Goal: Task Accomplishment & Management: Manage account settings

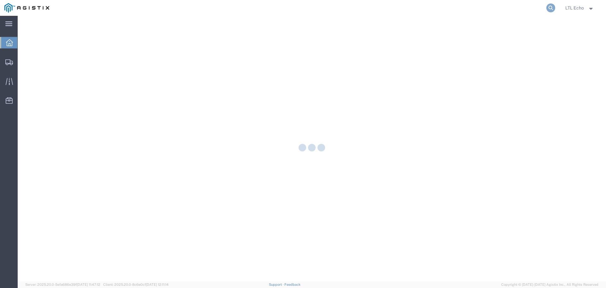
click at [553, 7] on icon at bounding box center [551, 7] width 9 height 9
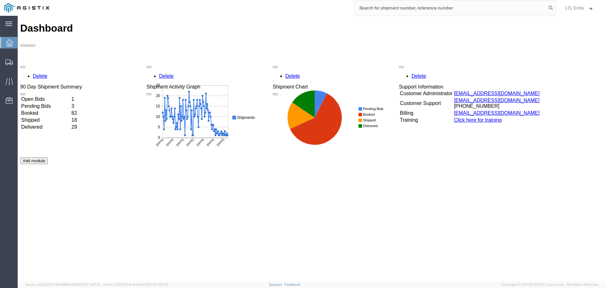
click at [452, 10] on input "search" at bounding box center [451, 7] width 192 height 15
type input "57050417"
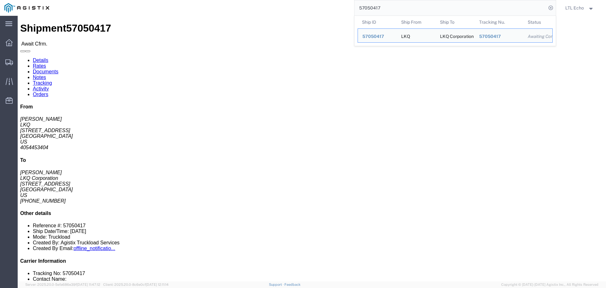
drag, startPoint x: 43, startPoint y: 22, endPoint x: 46, endPoint y: 23, distance: 3.5
click link "Rates"
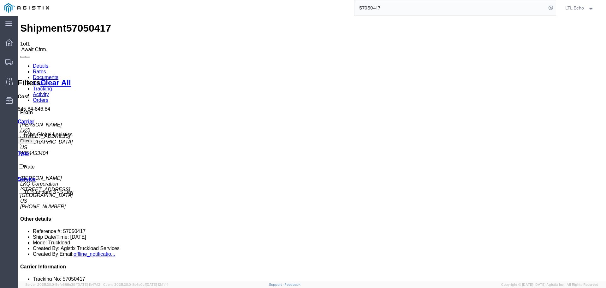
click at [39, 63] on link "Details" at bounding box center [40, 65] width 15 height 5
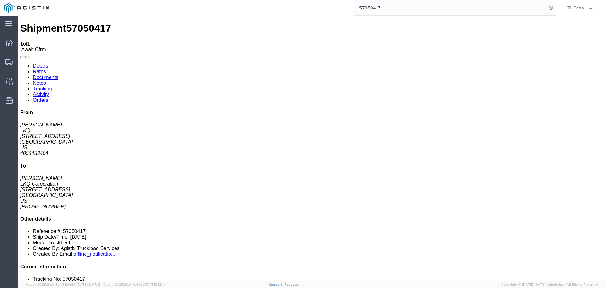
drag, startPoint x: 45, startPoint y: 27, endPoint x: 51, endPoint y: 27, distance: 5.4
click link "Rates"
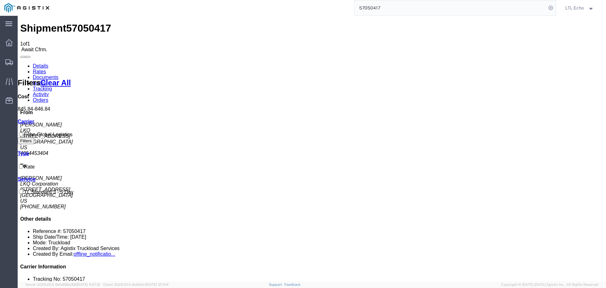
click at [41, 63] on link "Details" at bounding box center [40, 65] width 15 height 5
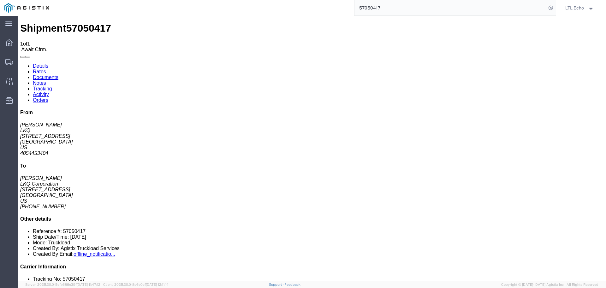
click link "Confirm"
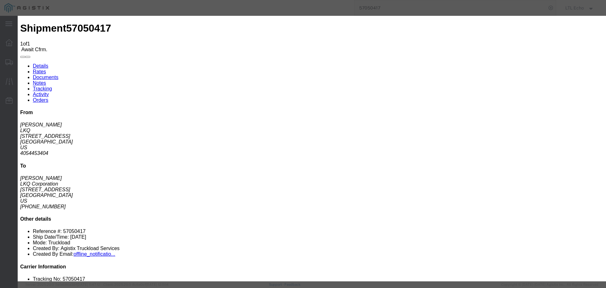
click input "checkbox"
checkbox input "true"
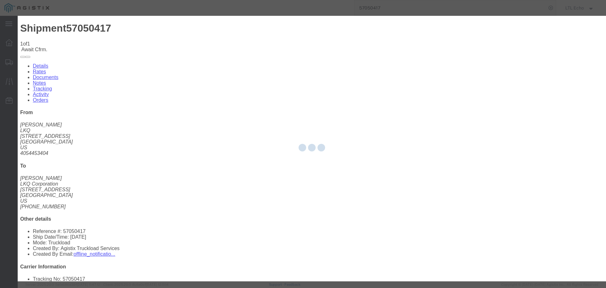
type input "LTL Echo"
type input "+ 8005116111"
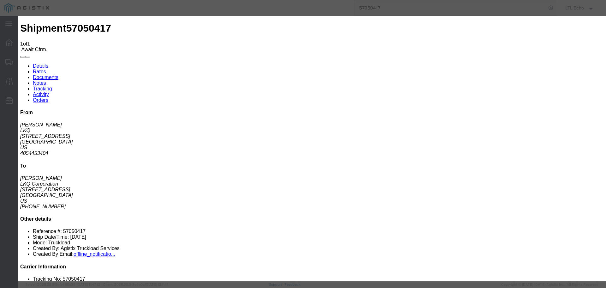
click input "text"
type input "64590263"
click button "Submit"
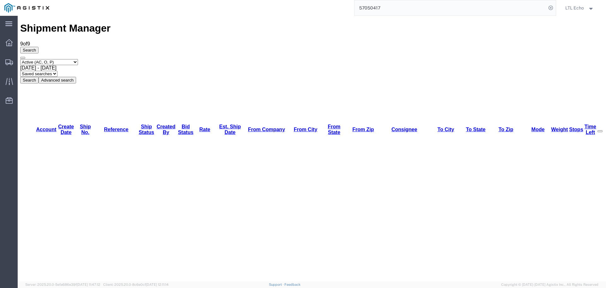
click at [373, 7] on input "57050417" at bounding box center [451, 7] width 192 height 15
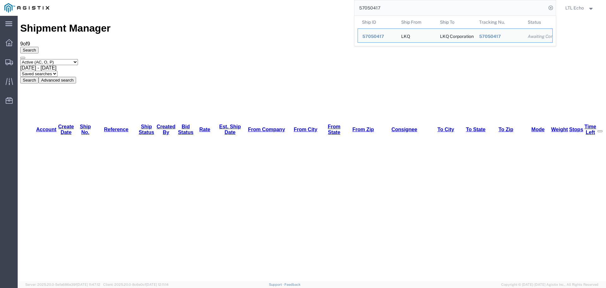
click at [373, 7] on input "57050417" at bounding box center [451, 7] width 192 height 15
paste input "6996743"
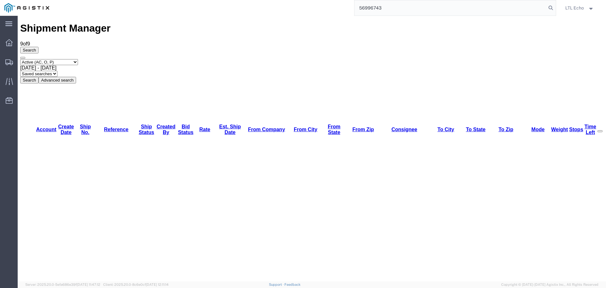
type input "56996743"
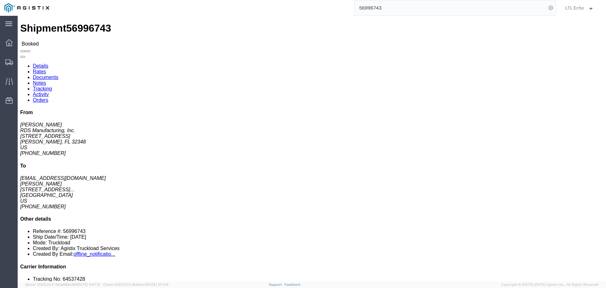
click link "Tracking"
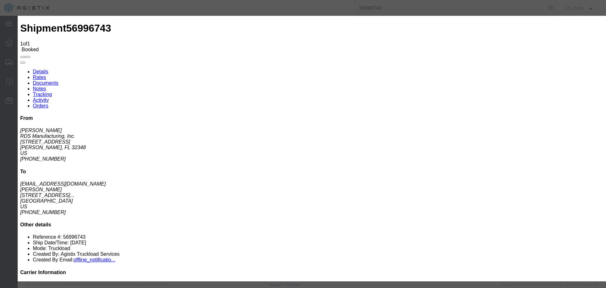
type input "[DATE]"
type input "11:00 AM"
select select "PICKEDUP"
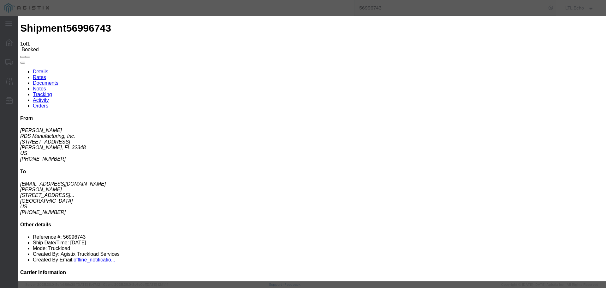
drag, startPoint x: 212, startPoint y: 154, endPoint x: 226, endPoint y: 157, distance: 14.5
type input "[DATE]"
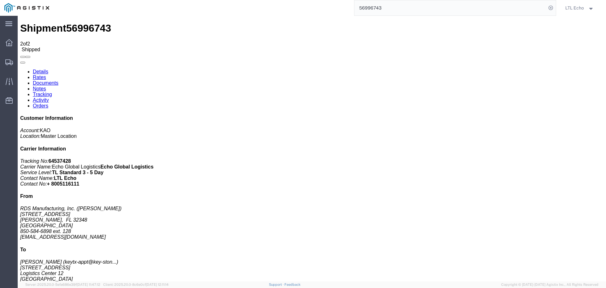
click at [373, 8] on input "56996743" at bounding box center [451, 7] width 192 height 15
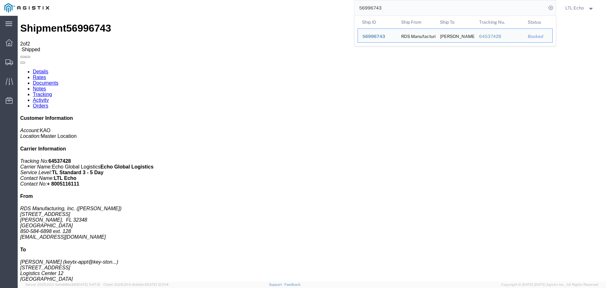
click at [373, 8] on input "56996743" at bounding box center [451, 7] width 192 height 15
paste input "7012020"
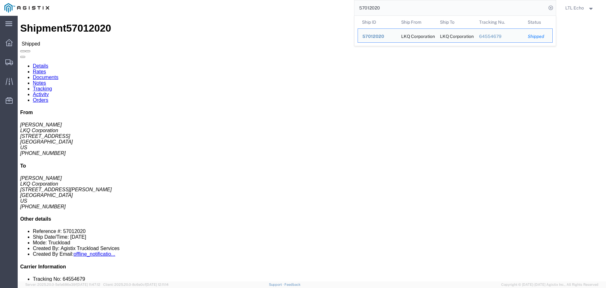
click link "Tracking"
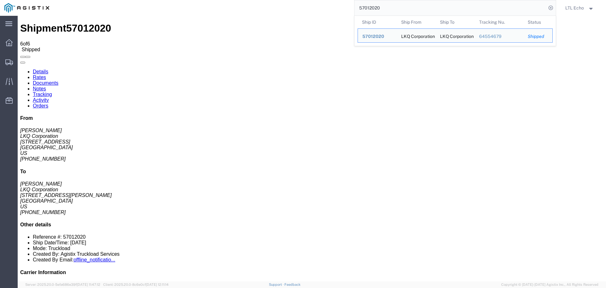
click at [367, 8] on input "57012020" at bounding box center [451, 7] width 192 height 15
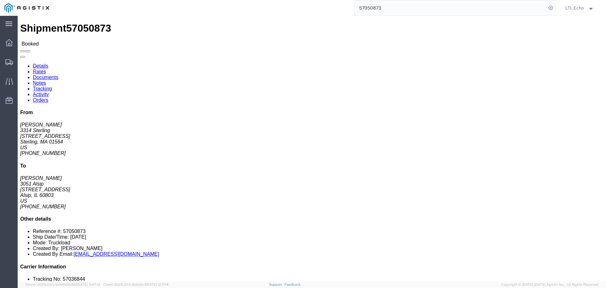
click link "Rates"
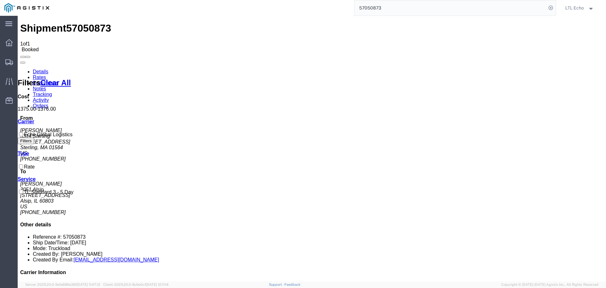
click at [41, 69] on link "Details" at bounding box center [40, 71] width 15 height 5
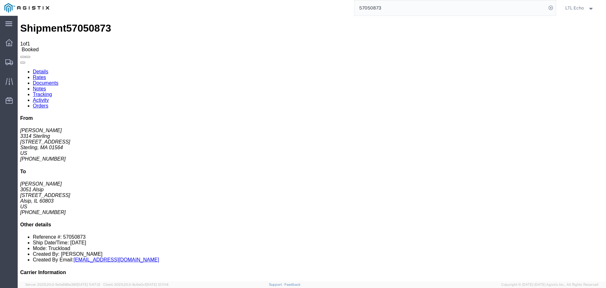
click at [374, 7] on input "57050873" at bounding box center [451, 7] width 192 height 15
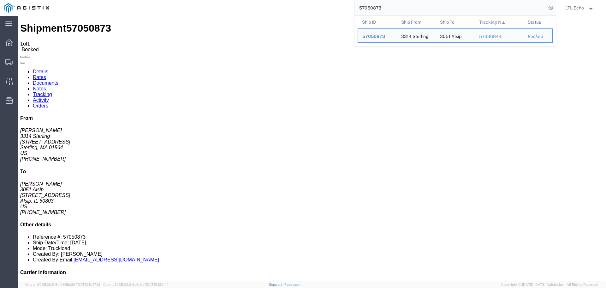
click at [374, 7] on input "57050873" at bounding box center [451, 7] width 192 height 15
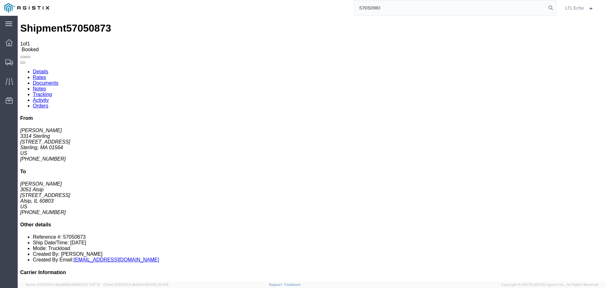
type input "57050961"
